Goal: Navigation & Orientation: Find specific page/section

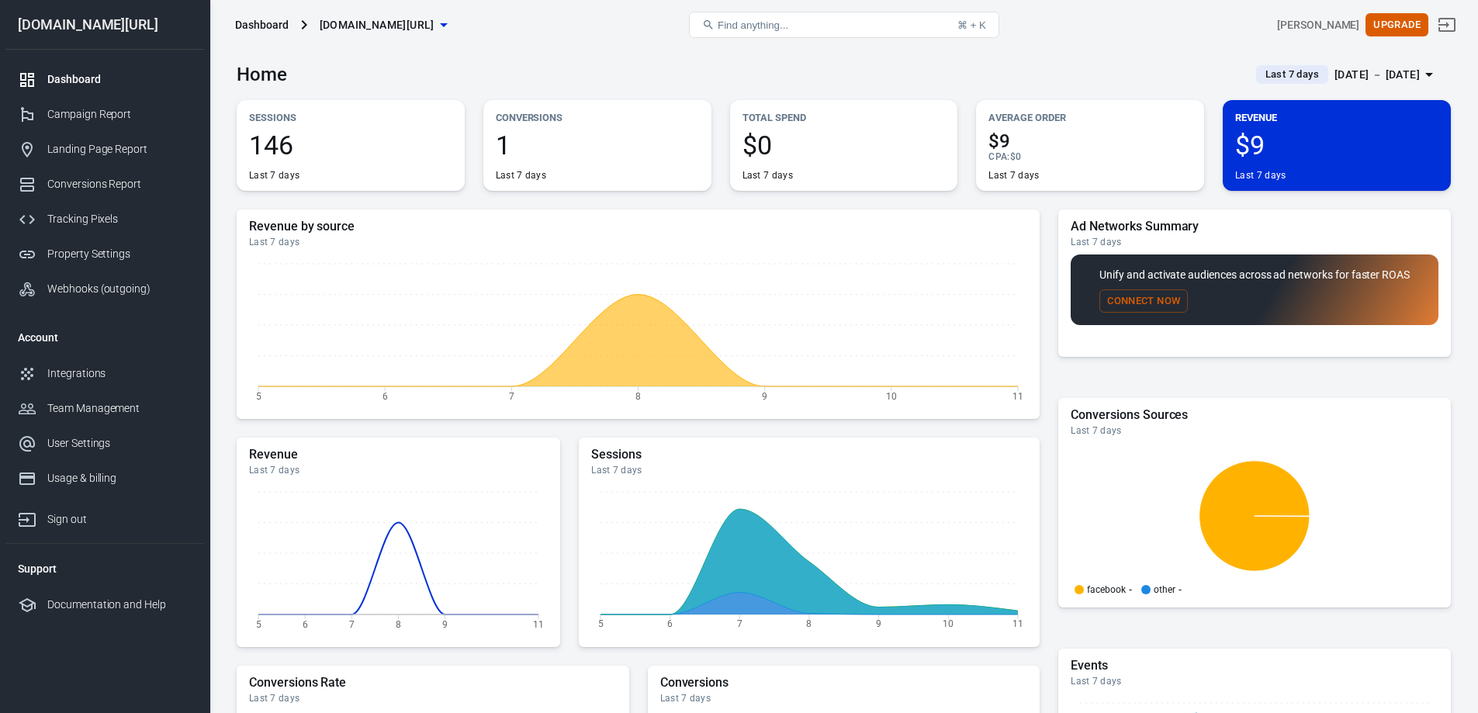
click at [1340, 80] on div "Aug 5 － Aug 11, 2025" at bounding box center [1376, 74] width 85 height 19
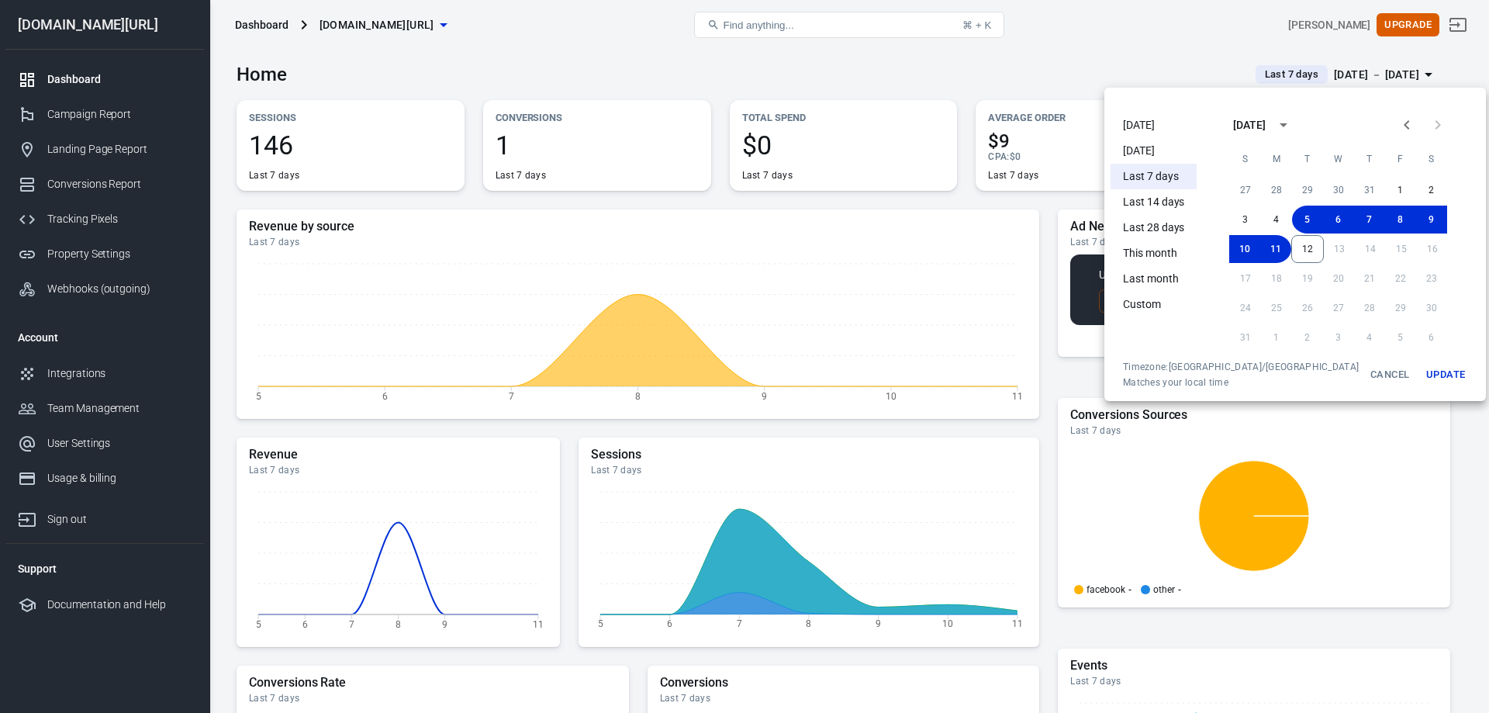
click at [1147, 126] on li "Today" at bounding box center [1154, 125] width 86 height 26
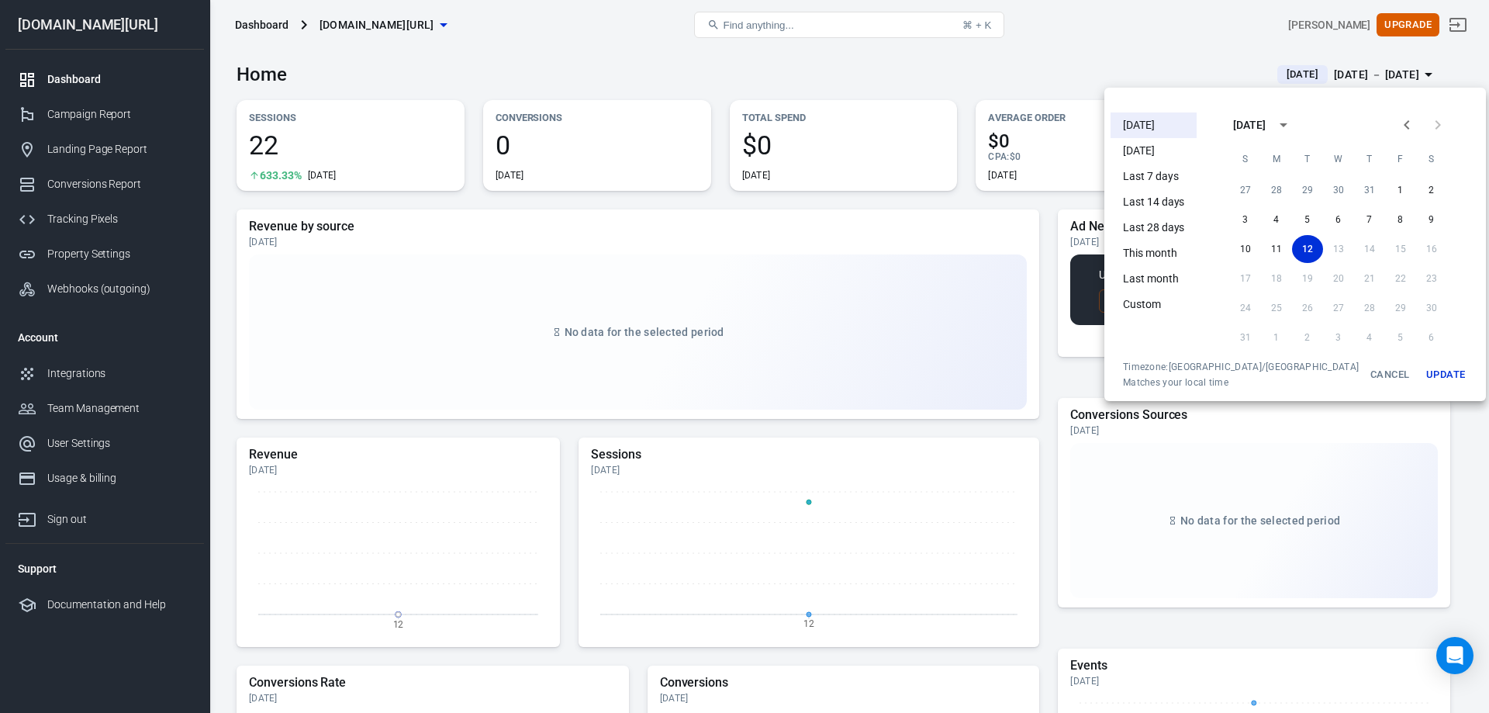
click at [1109, 57] on div at bounding box center [744, 356] width 1489 height 713
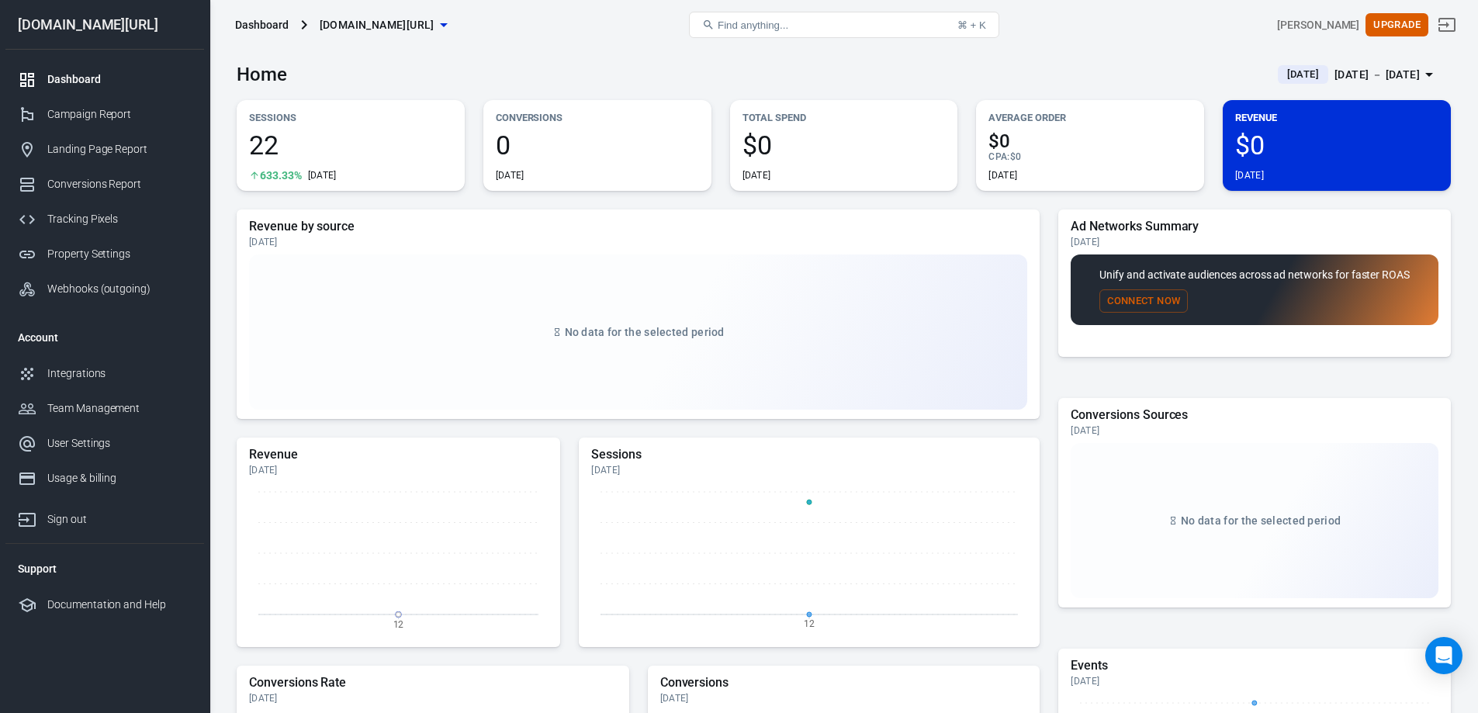
click at [1334, 67] on div "Aug 12 － Aug 12, 2025" at bounding box center [1376, 74] width 85 height 19
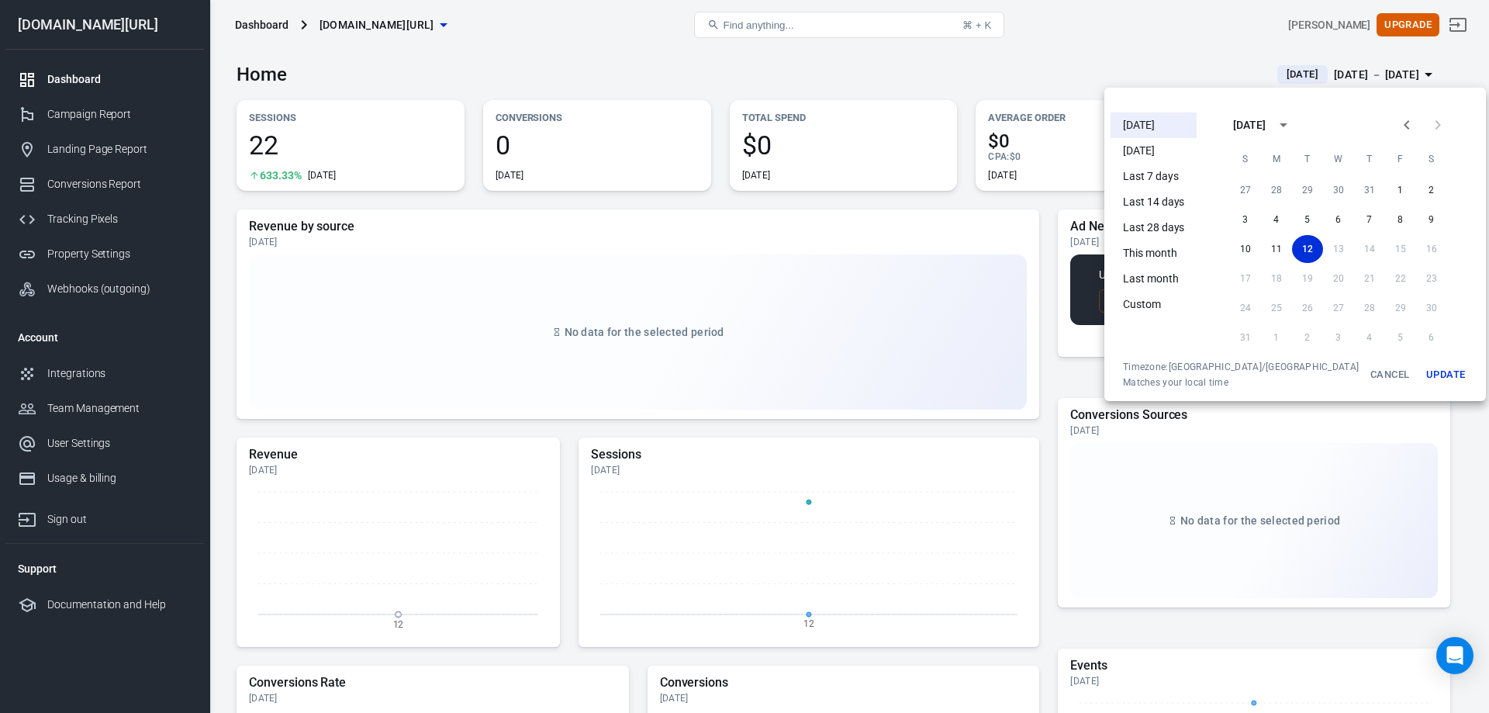
click at [1167, 148] on li "Yesterday" at bounding box center [1154, 151] width 86 height 26
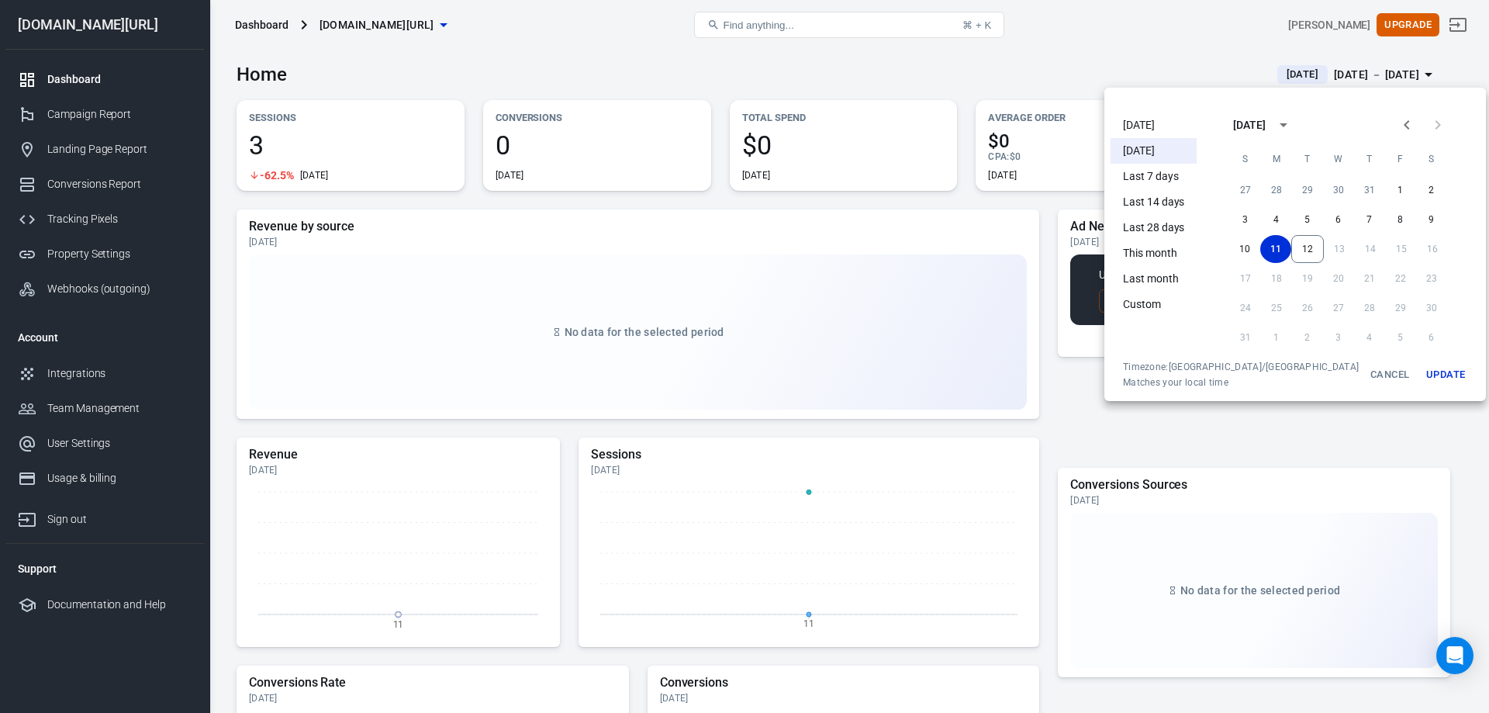
click at [105, 374] on div at bounding box center [744, 356] width 1489 height 713
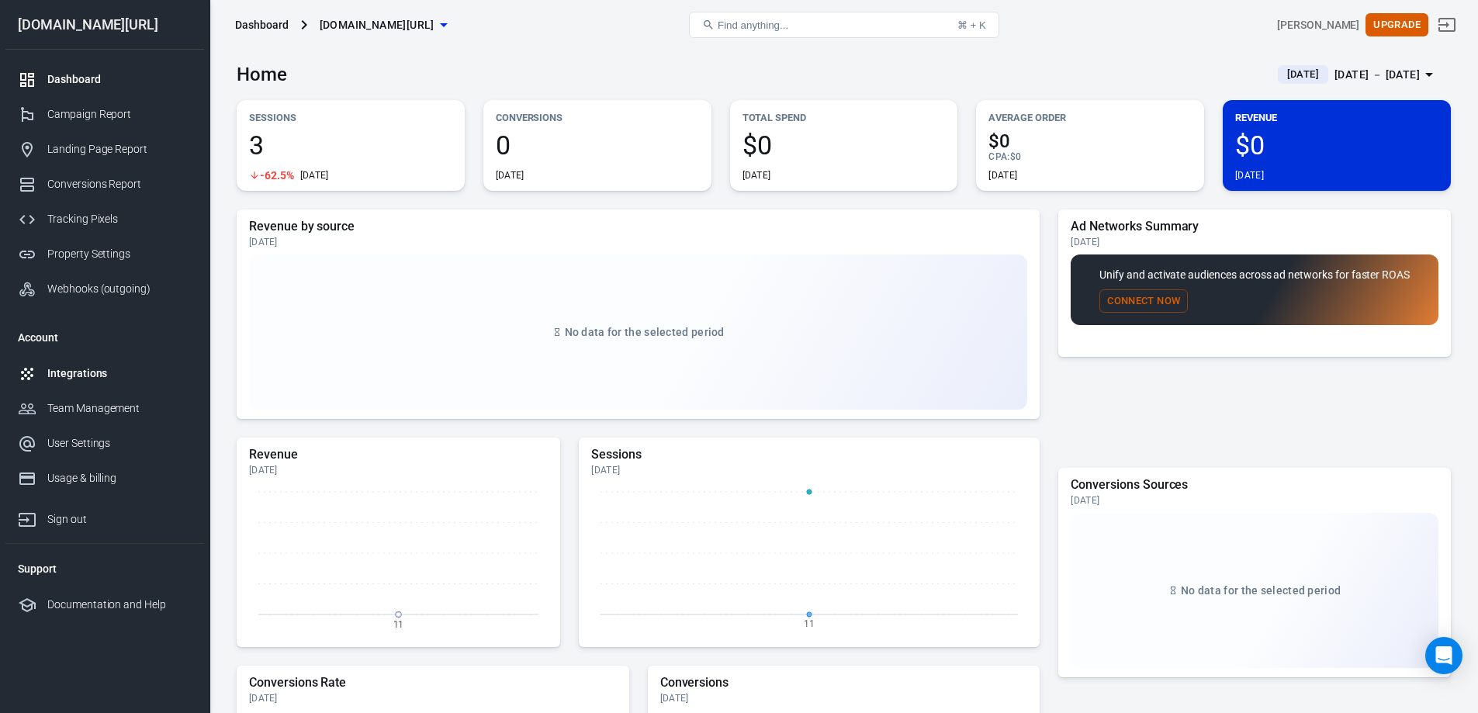
click at [105, 374] on div "Integrations" at bounding box center [119, 373] width 144 height 16
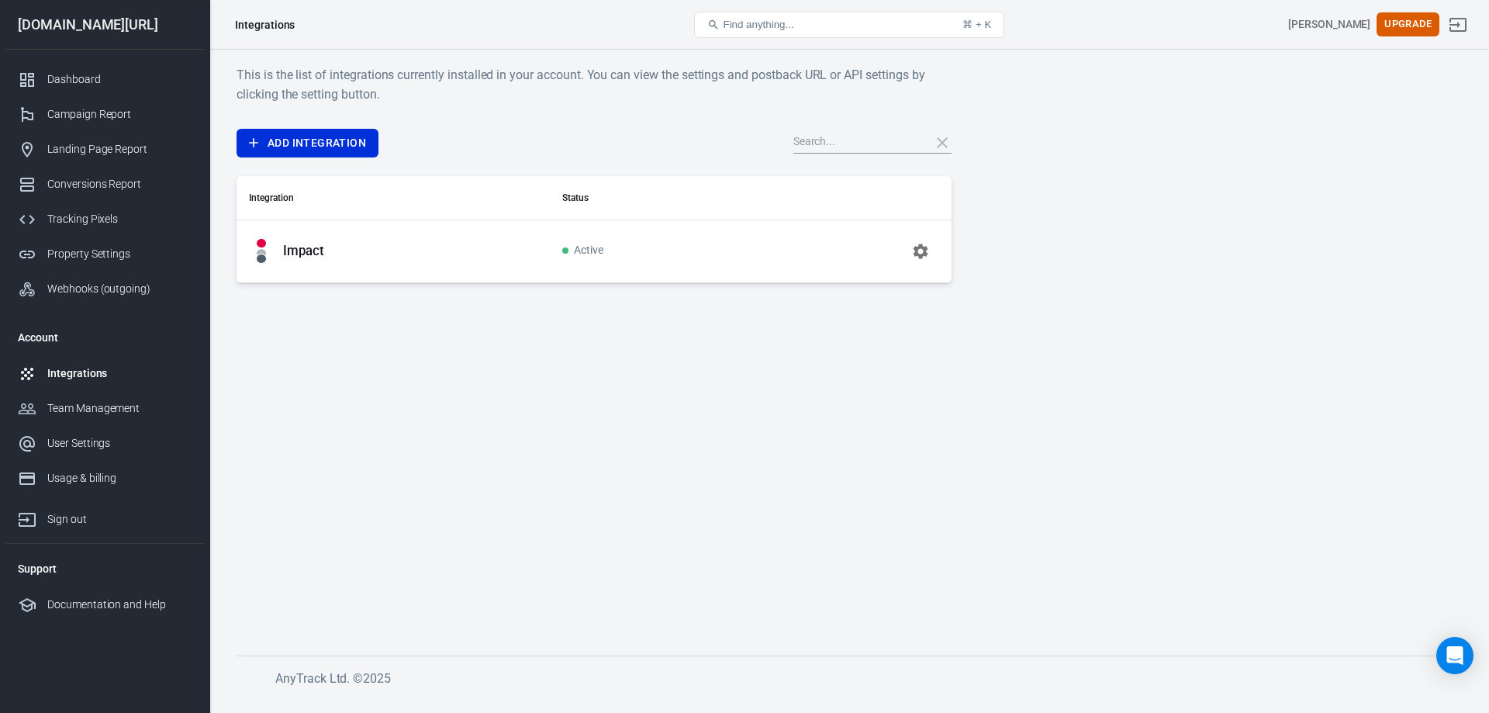
click at [922, 251] on icon "button" at bounding box center [920, 251] width 19 height 19
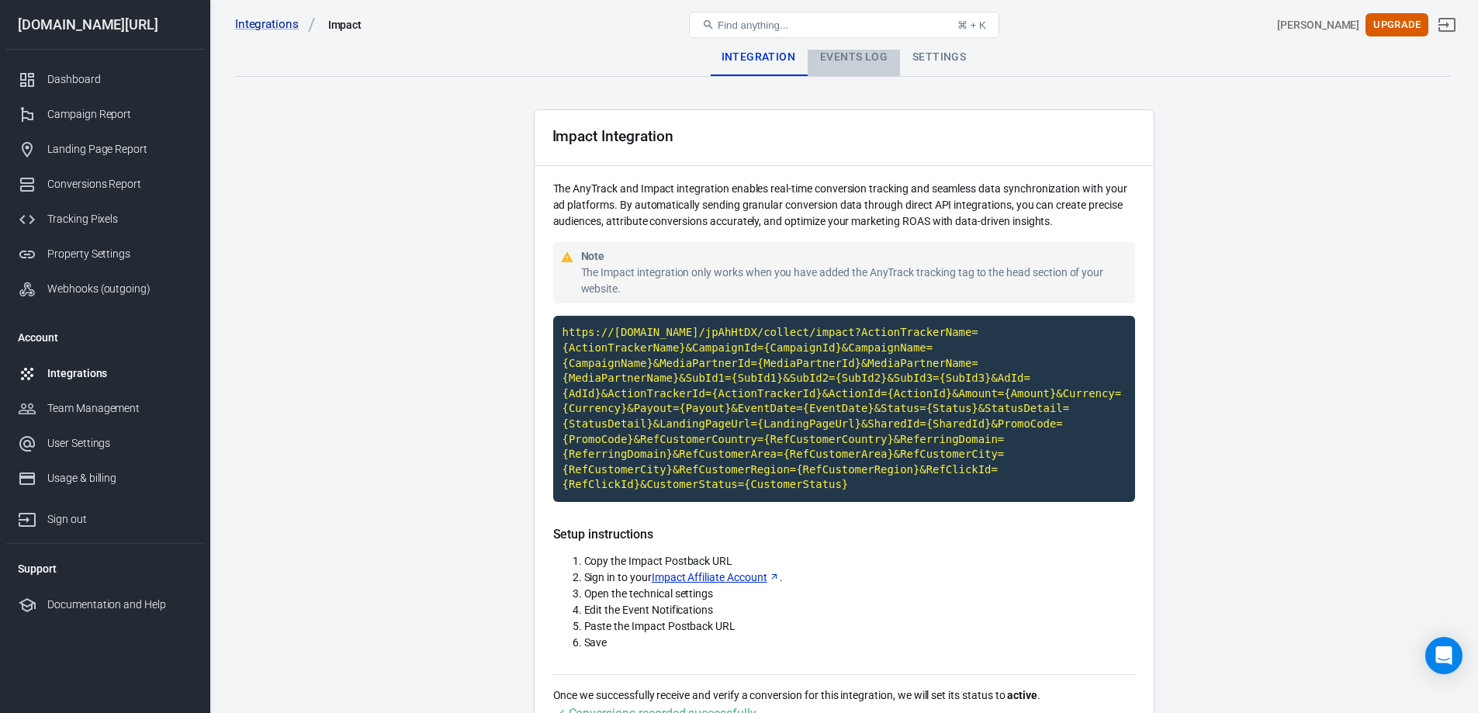
click at [859, 61] on div "Events Log" at bounding box center [854, 57] width 92 height 37
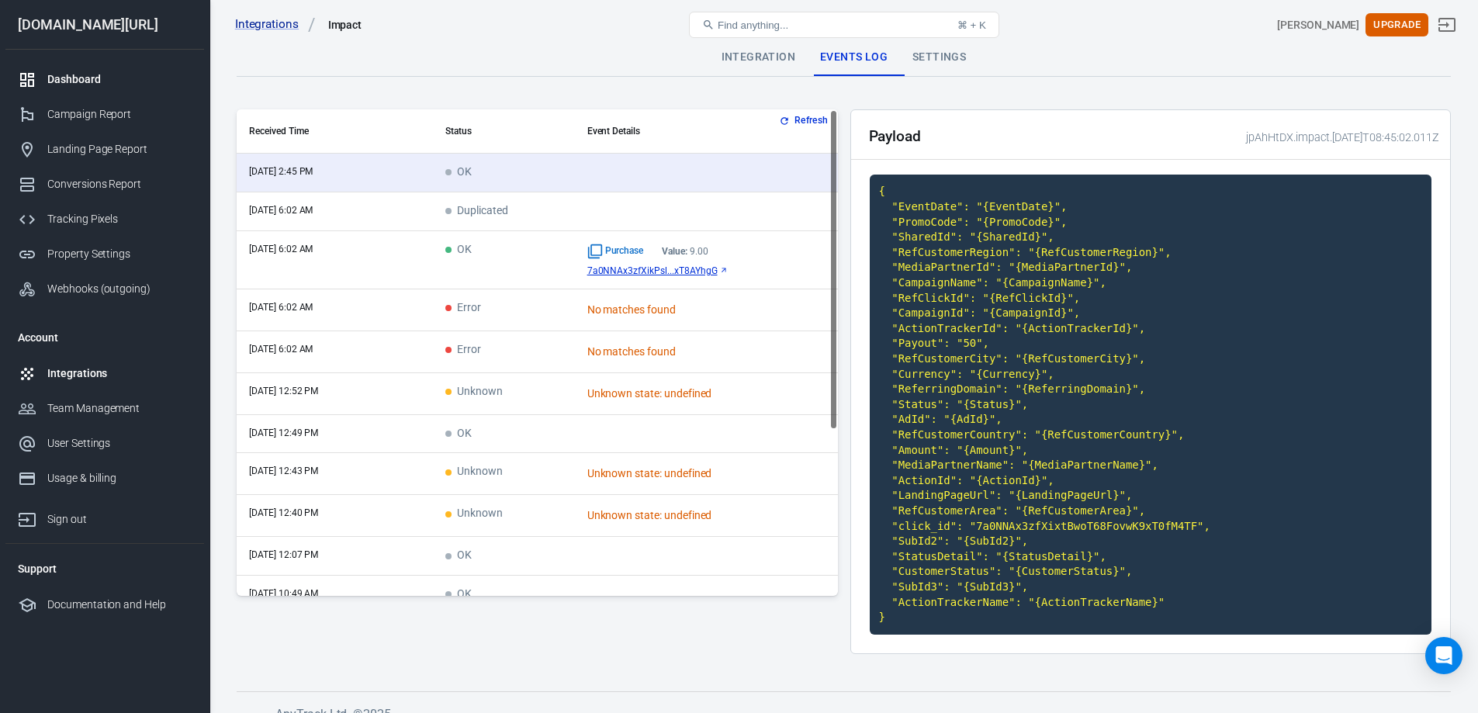
click at [100, 69] on link "Dashboard" at bounding box center [104, 79] width 199 height 35
